Goal: Information Seeking & Learning: Learn about a topic

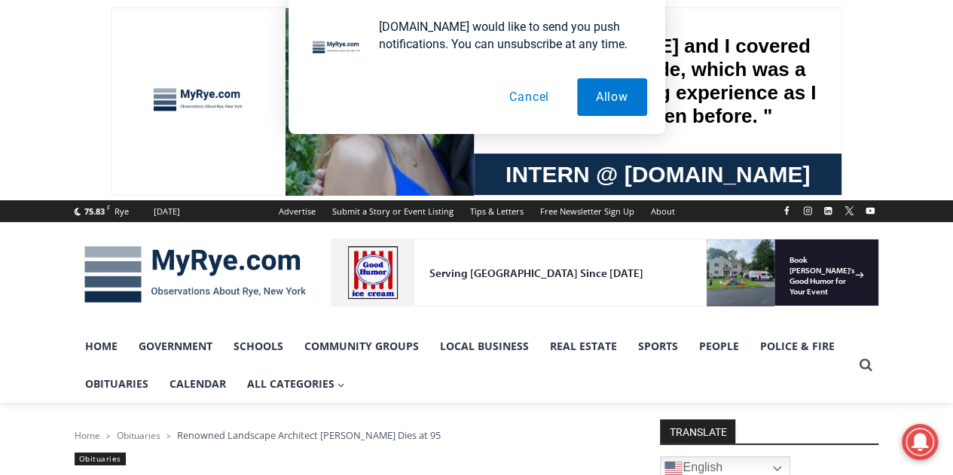
click at [536, 103] on button "Cancel" at bounding box center [529, 97] width 78 height 38
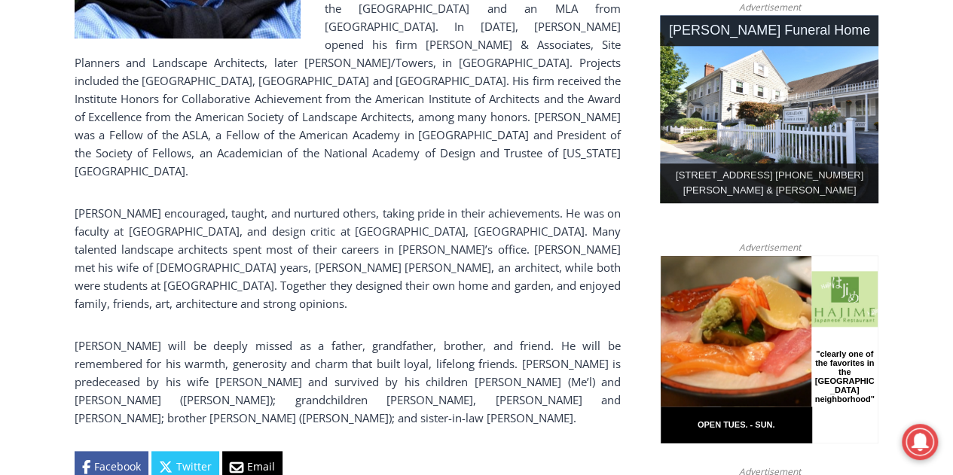
scroll to position [832, 0]
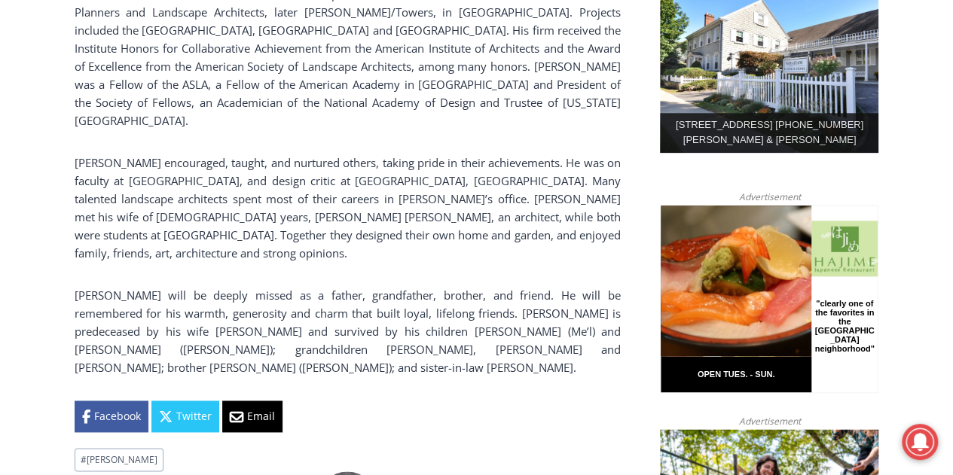
drag, startPoint x: 958, startPoint y: 55, endPoint x: 964, endPoint y: 172, distance: 116.9
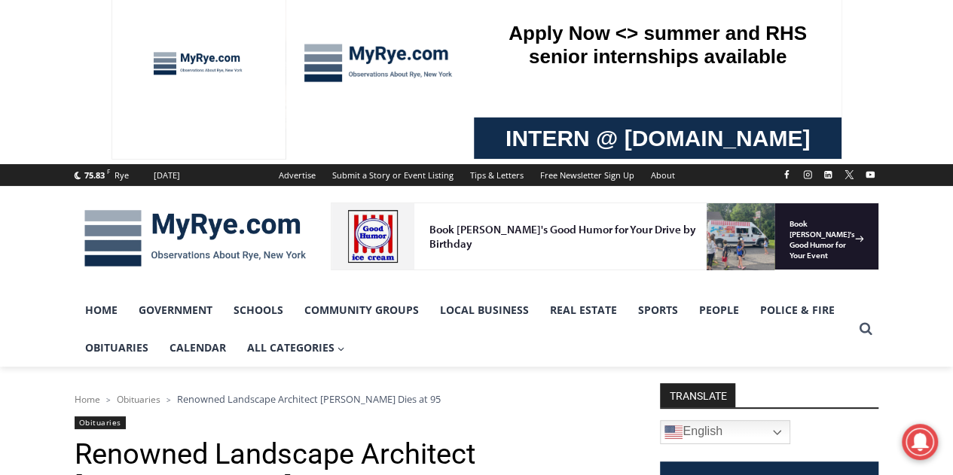
scroll to position [0, 0]
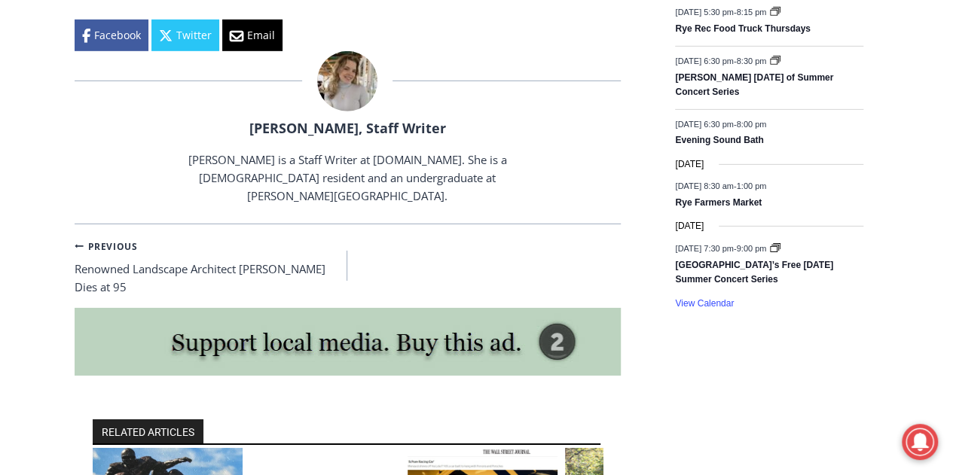
scroll to position [2351, 0]
